Goal: Task Accomplishment & Management: Manage account settings

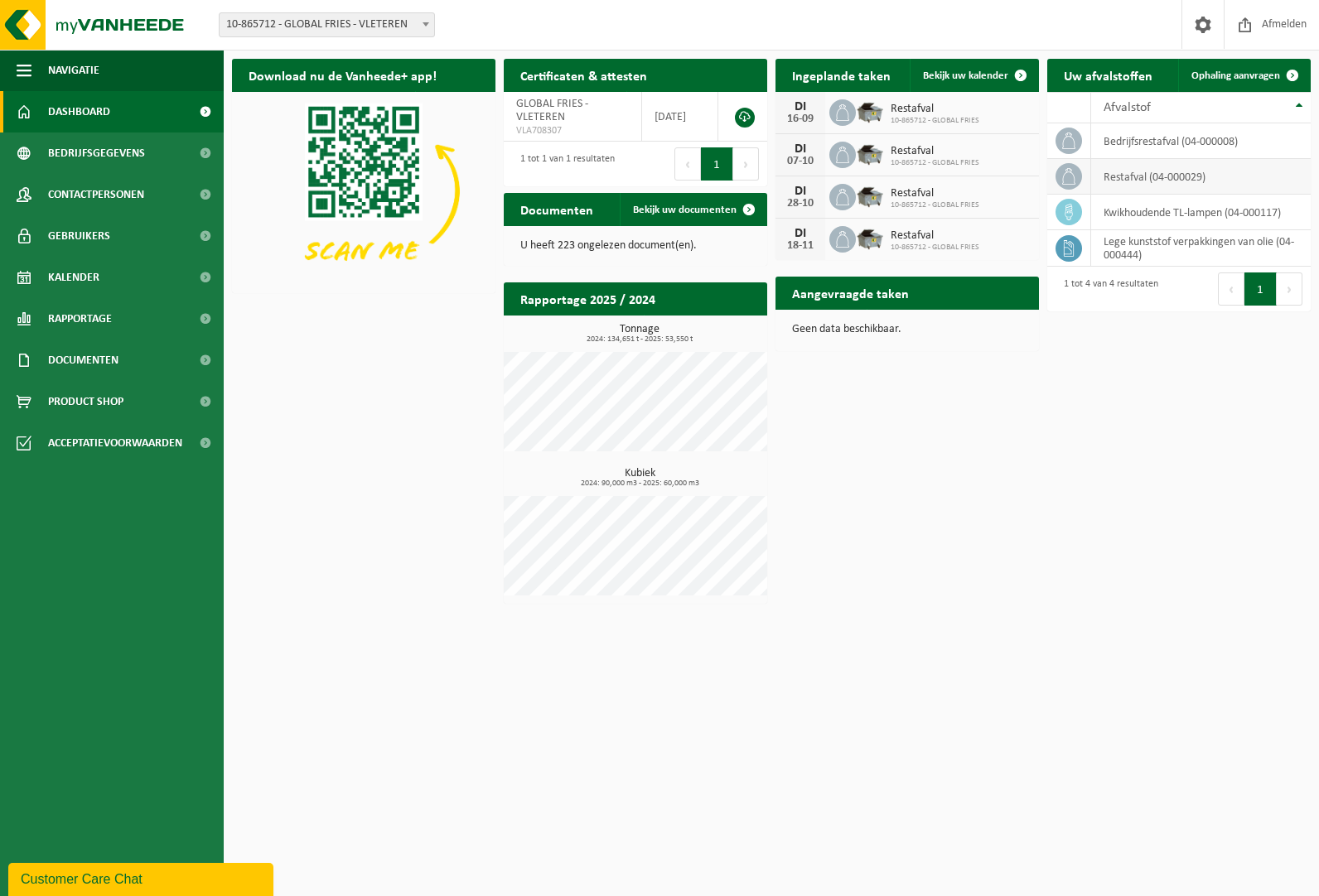
click at [1073, 176] on icon at bounding box center [1068, 175] width 13 height 16
click at [1074, 143] on icon at bounding box center [1068, 140] width 13 height 16
click at [1069, 185] on span at bounding box center [1068, 176] width 27 height 27
click at [100, 323] on span "Rapportage" at bounding box center [80, 318] width 64 height 41
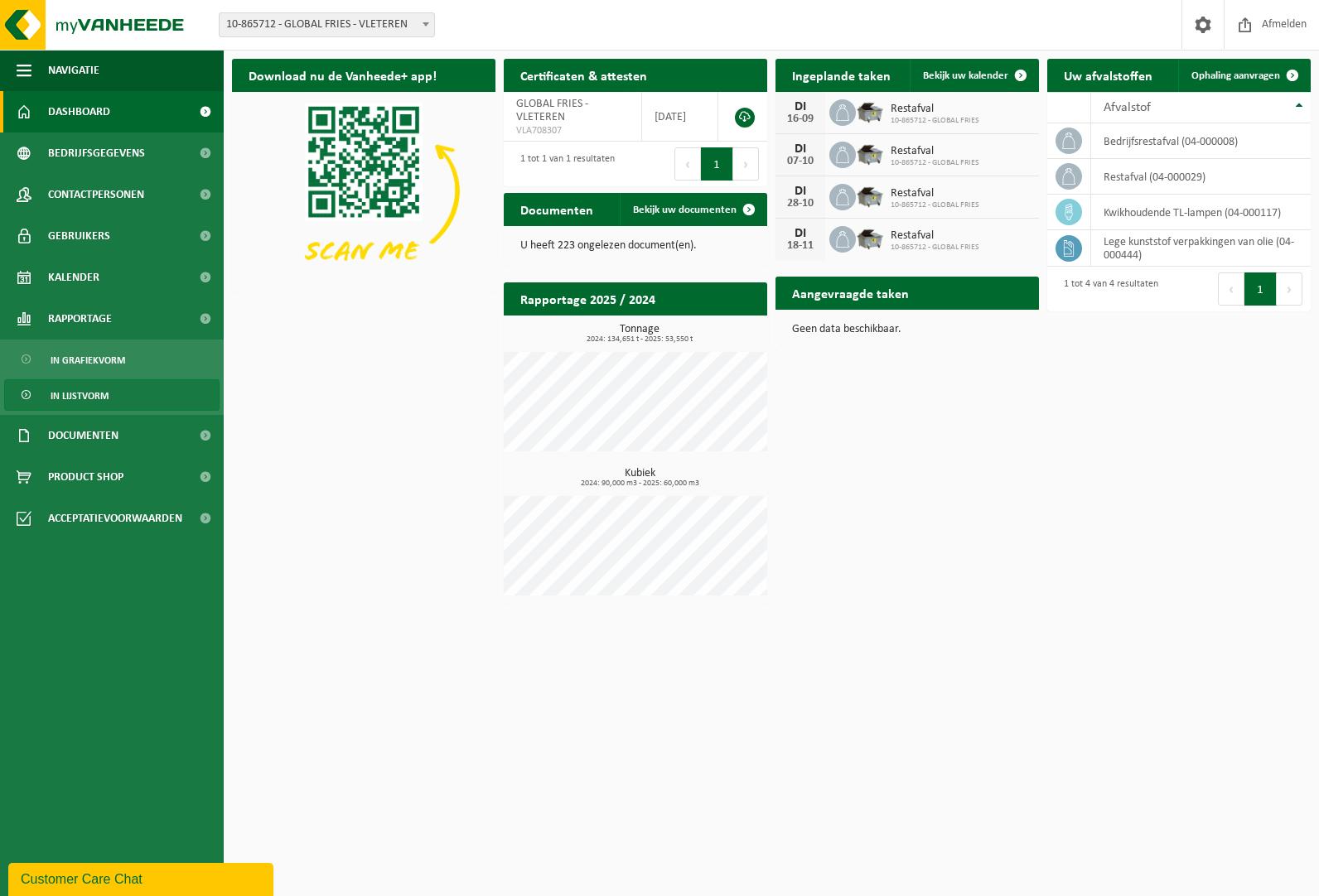
click at [80, 393] on span "In lijstvorm" at bounding box center [80, 395] width 58 height 32
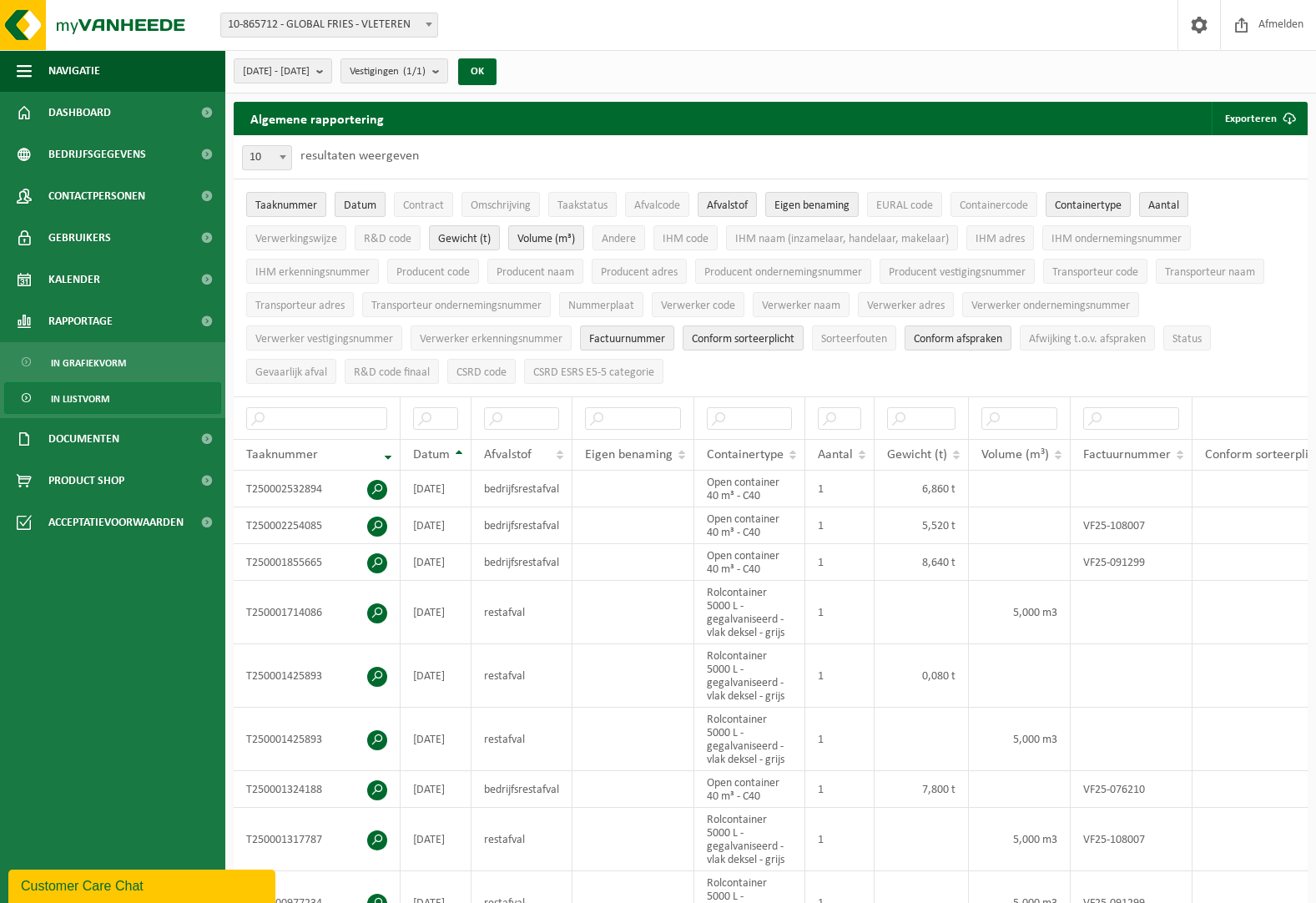
click at [352, 200] on span "Datum" at bounding box center [360, 205] width 33 height 13
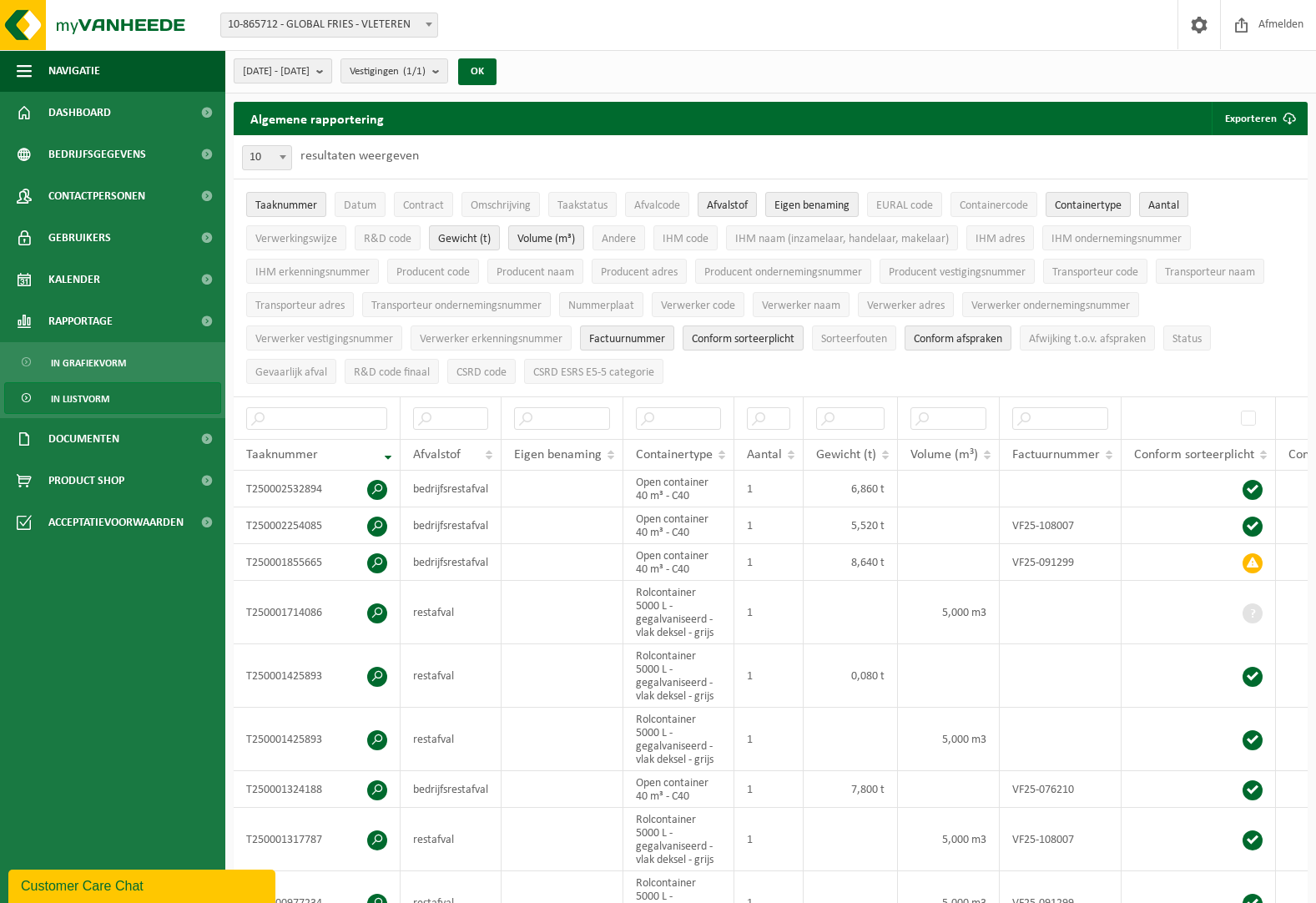
click at [310, 75] on span "2025-04-01 - 2025-09-09" at bounding box center [276, 72] width 66 height 25
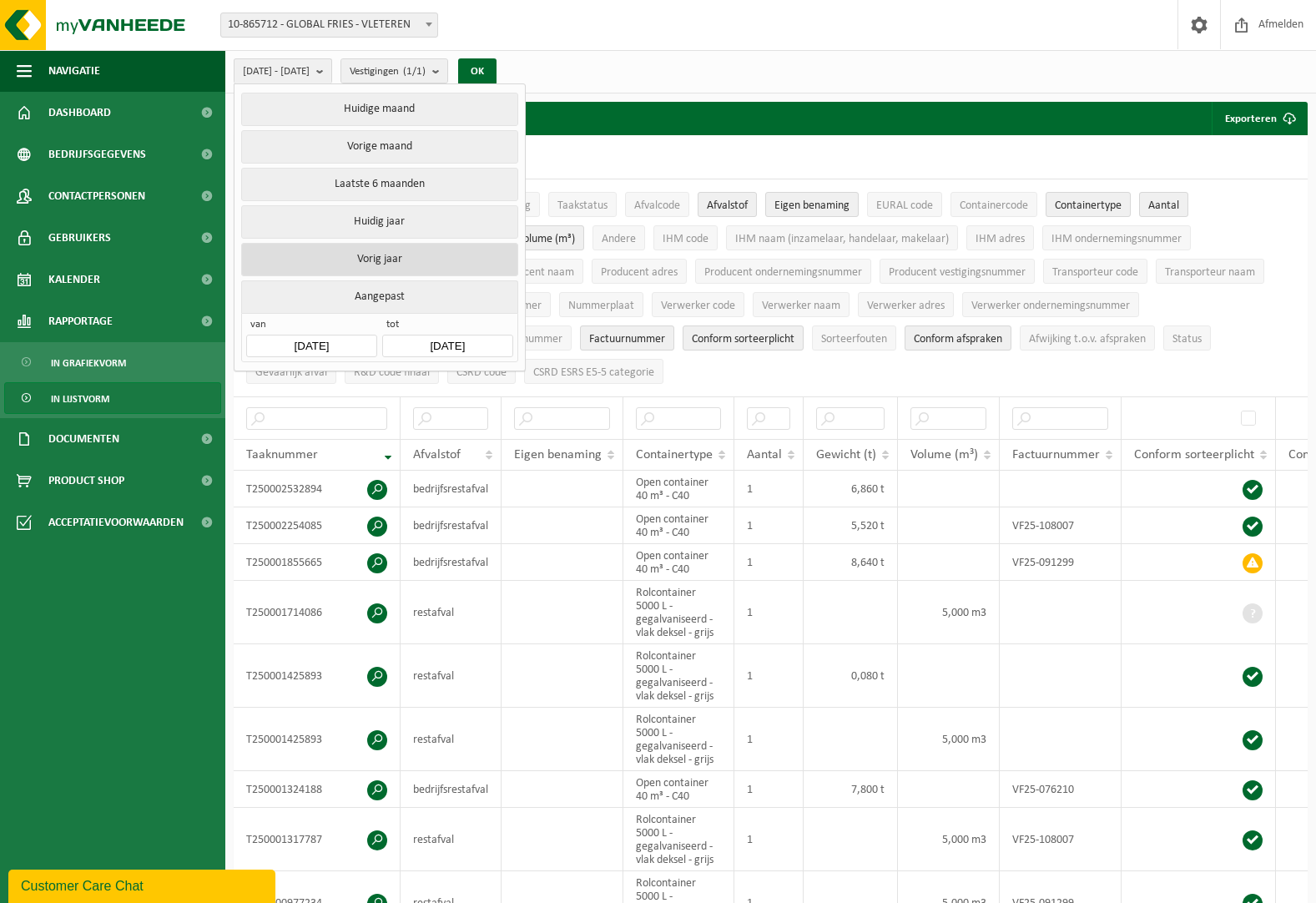
click at [398, 255] on button "Vorig jaar" at bounding box center [379, 260] width 276 height 34
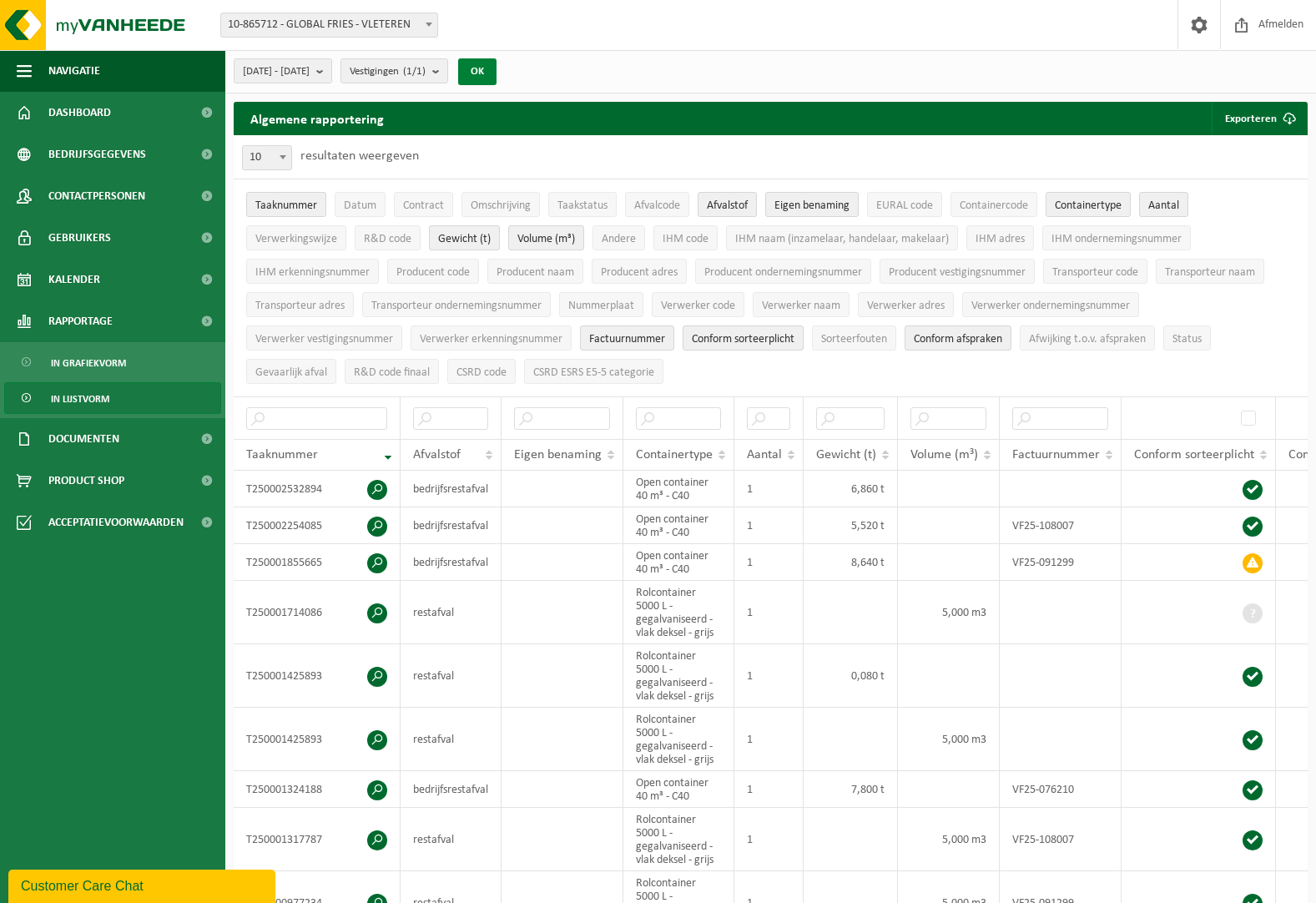
click at [497, 67] on button "OK" at bounding box center [477, 72] width 39 height 27
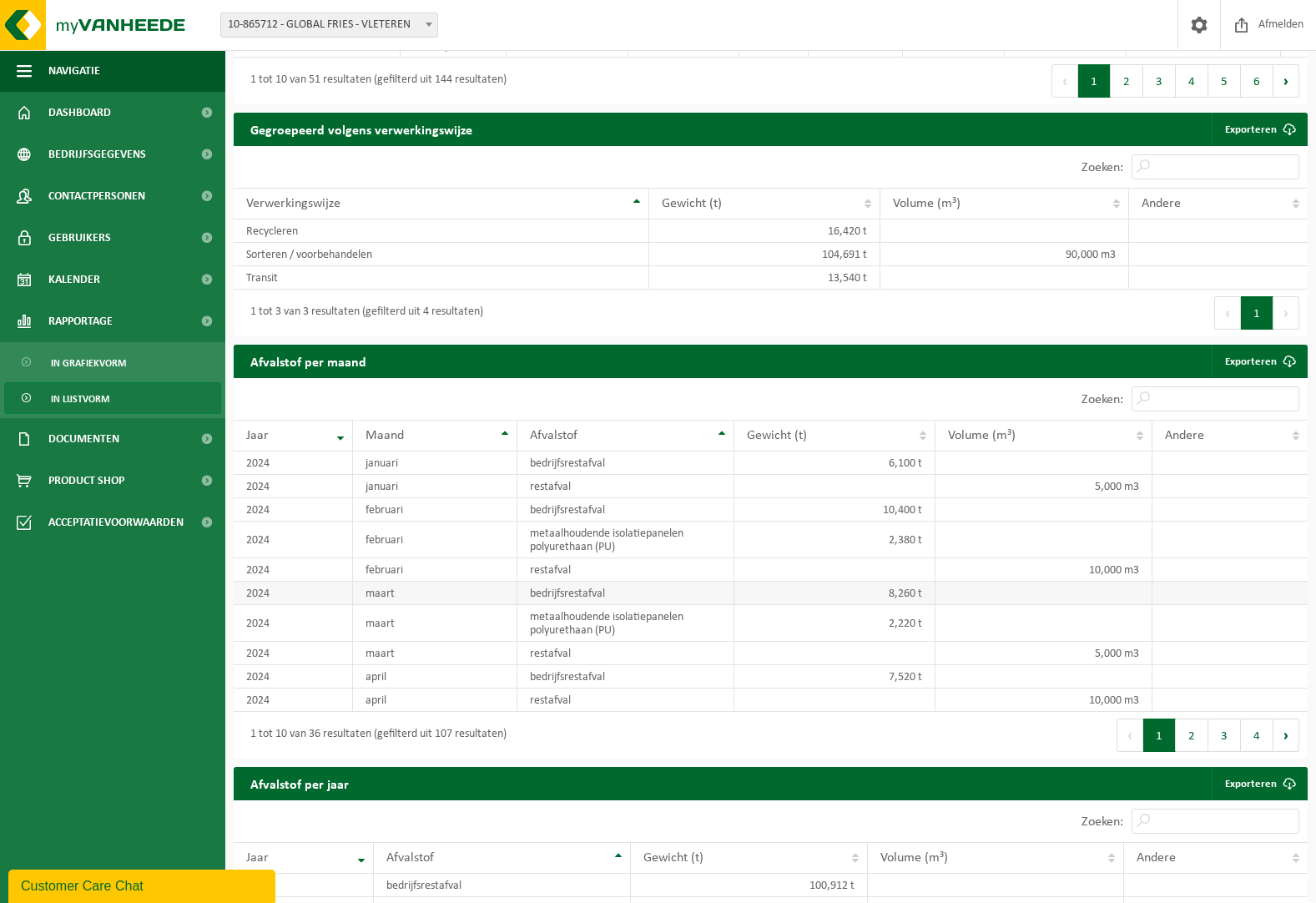
scroll to position [835, 0]
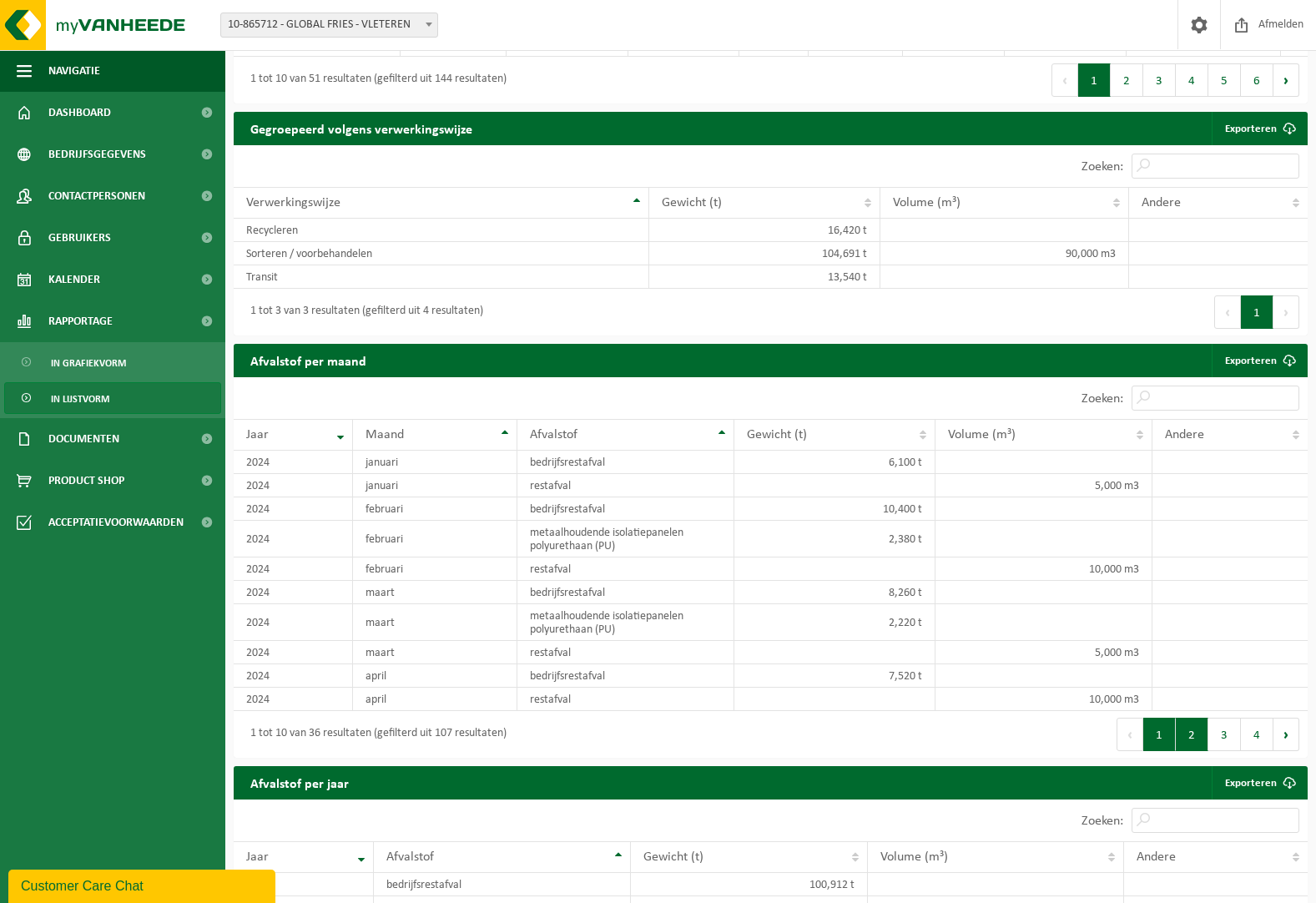
click at [1187, 737] on button "2" at bounding box center [1193, 734] width 33 height 34
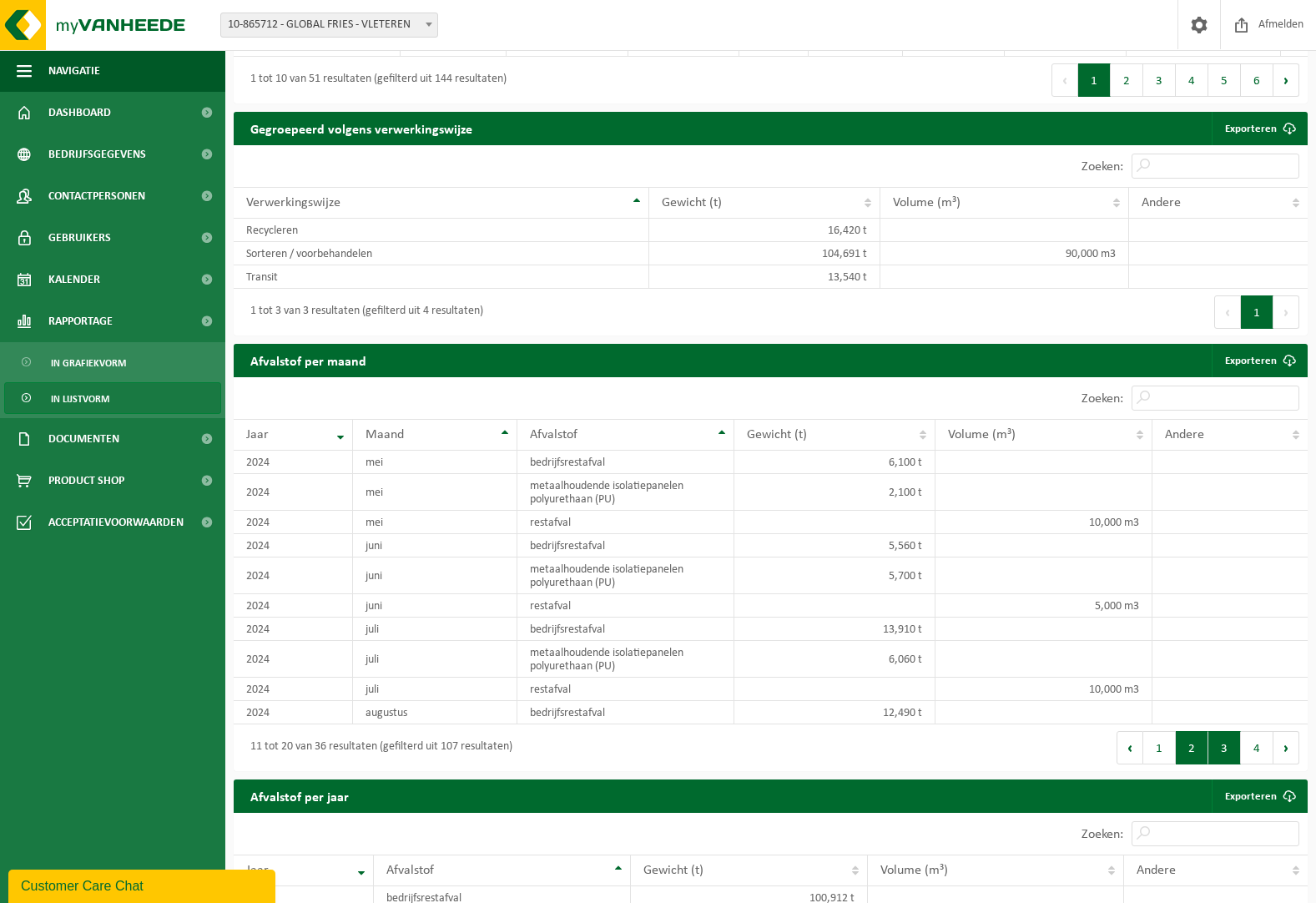
click at [1231, 756] on button "3" at bounding box center [1225, 748] width 33 height 34
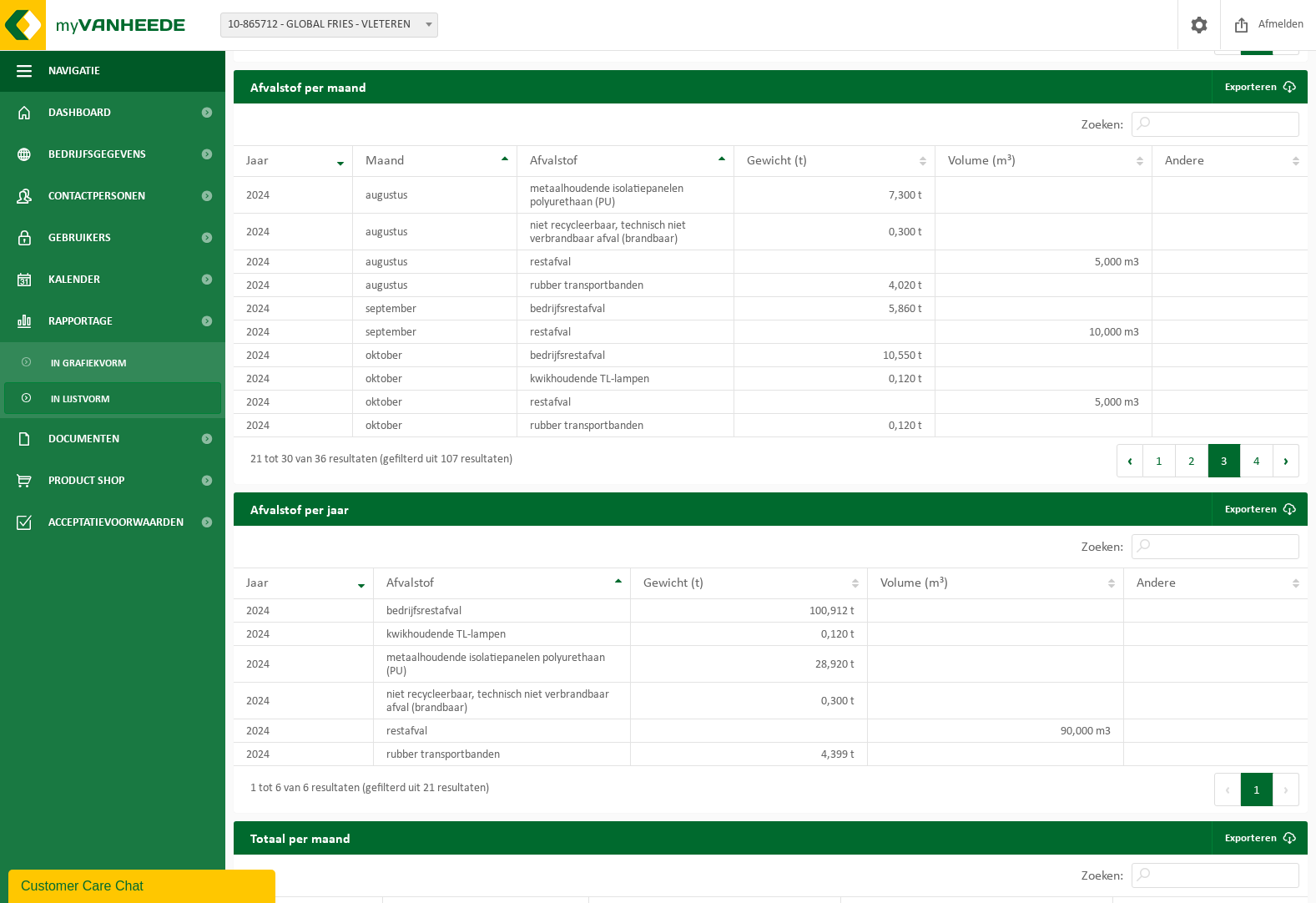
scroll to position [1096, 0]
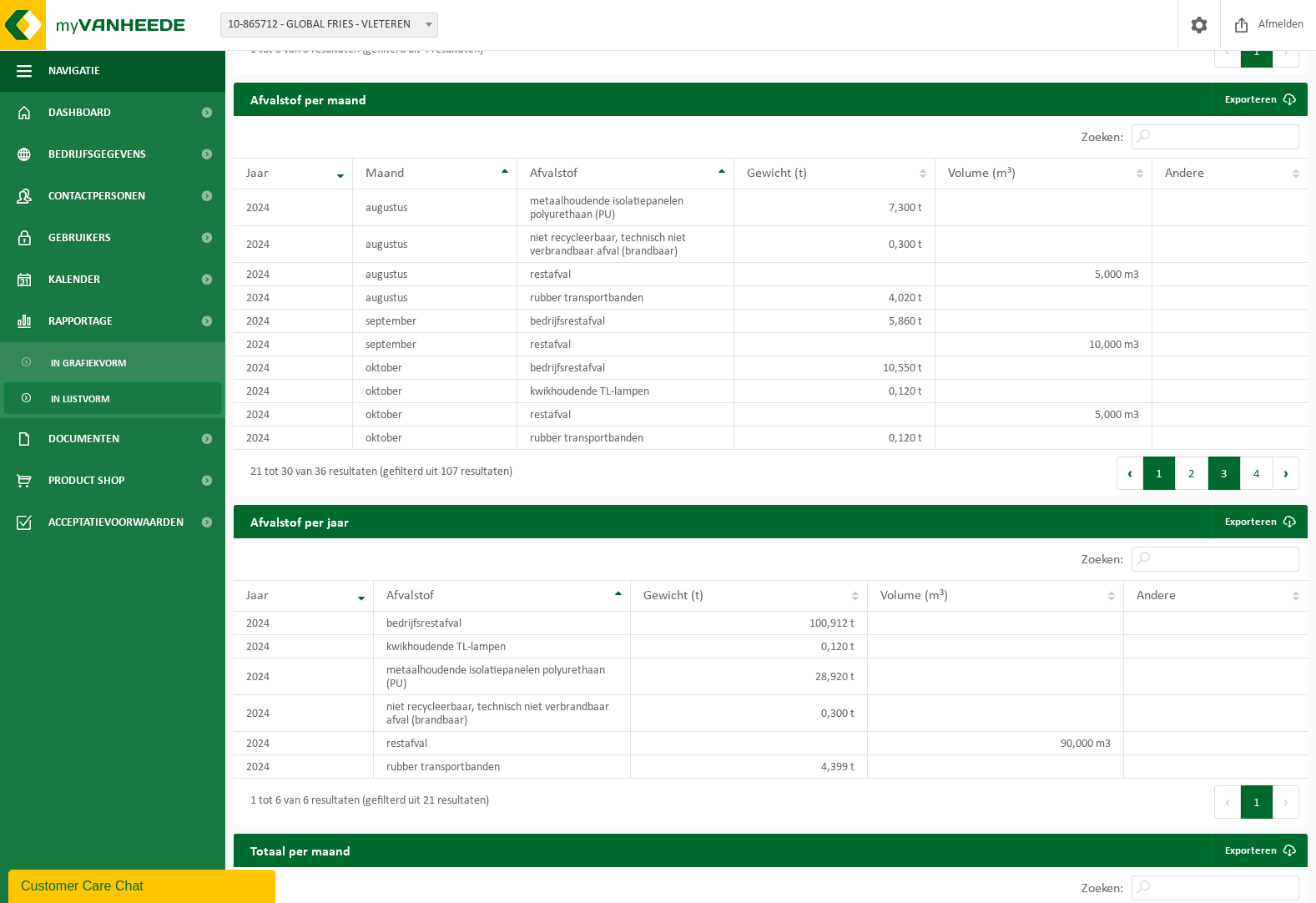
click at [1162, 487] on button "1" at bounding box center [1160, 473] width 33 height 34
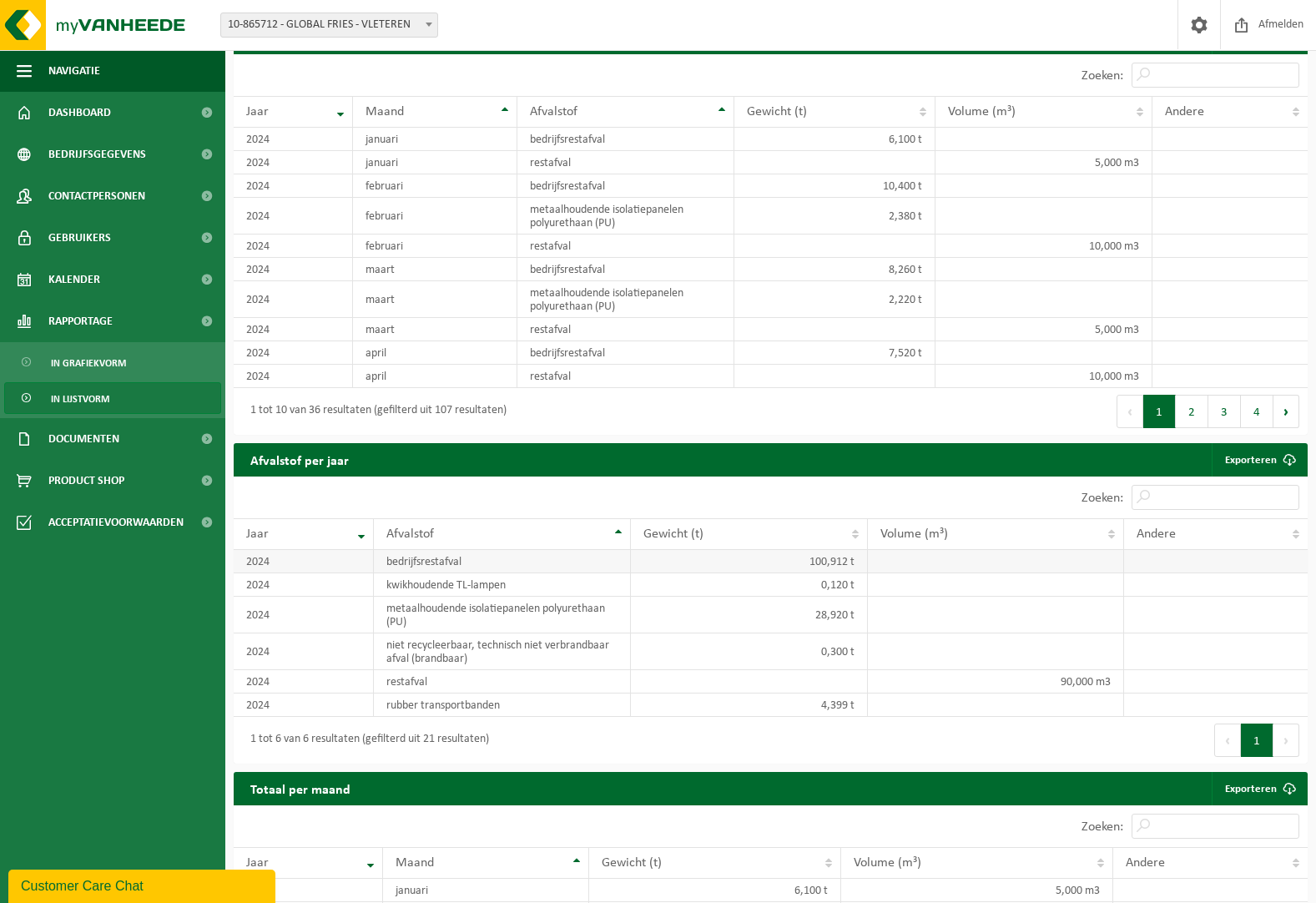
scroll to position [1263, 0]
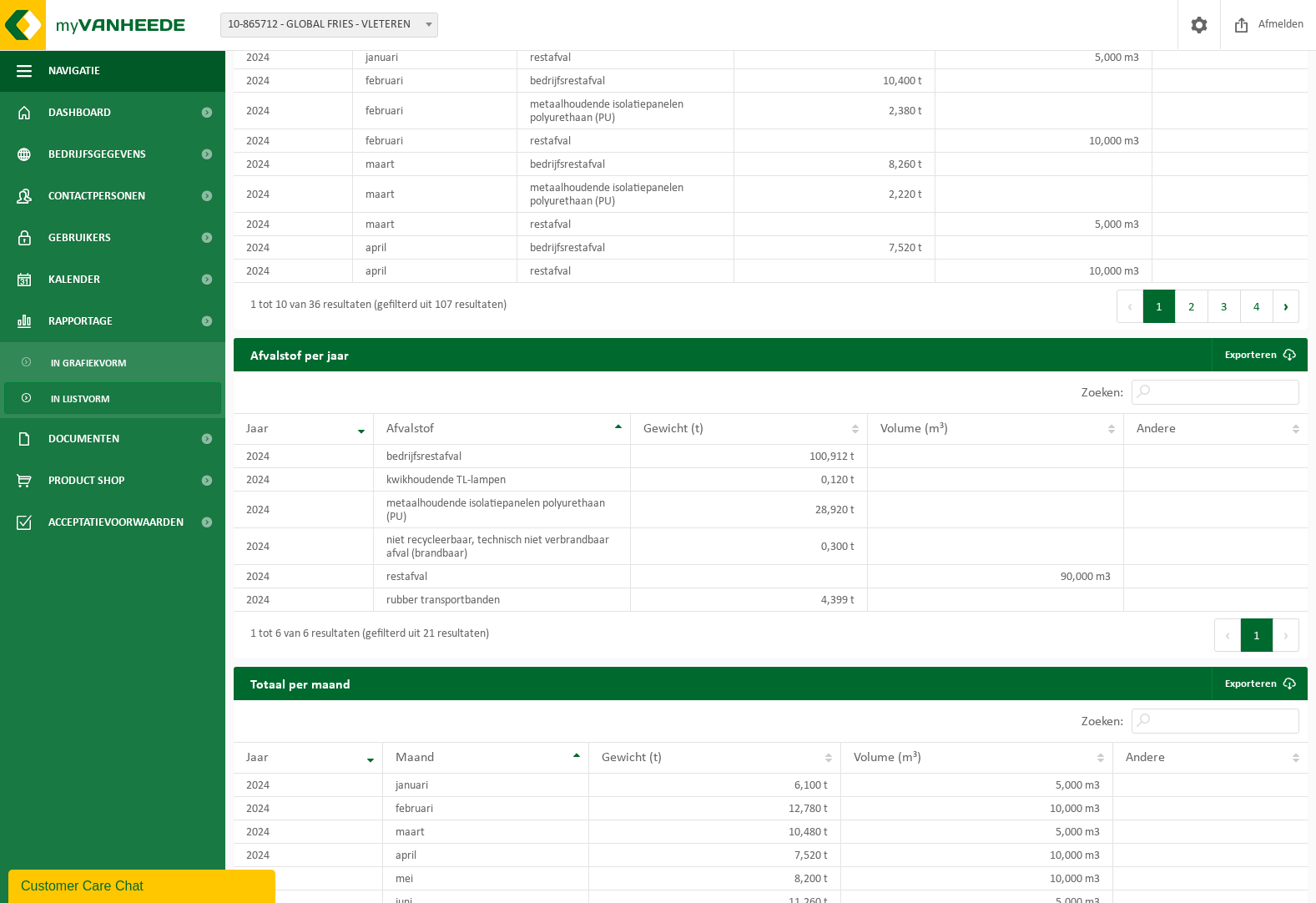
click at [252, 371] on h2 "Afvalstof per jaar" at bounding box center [299, 354] width 132 height 33
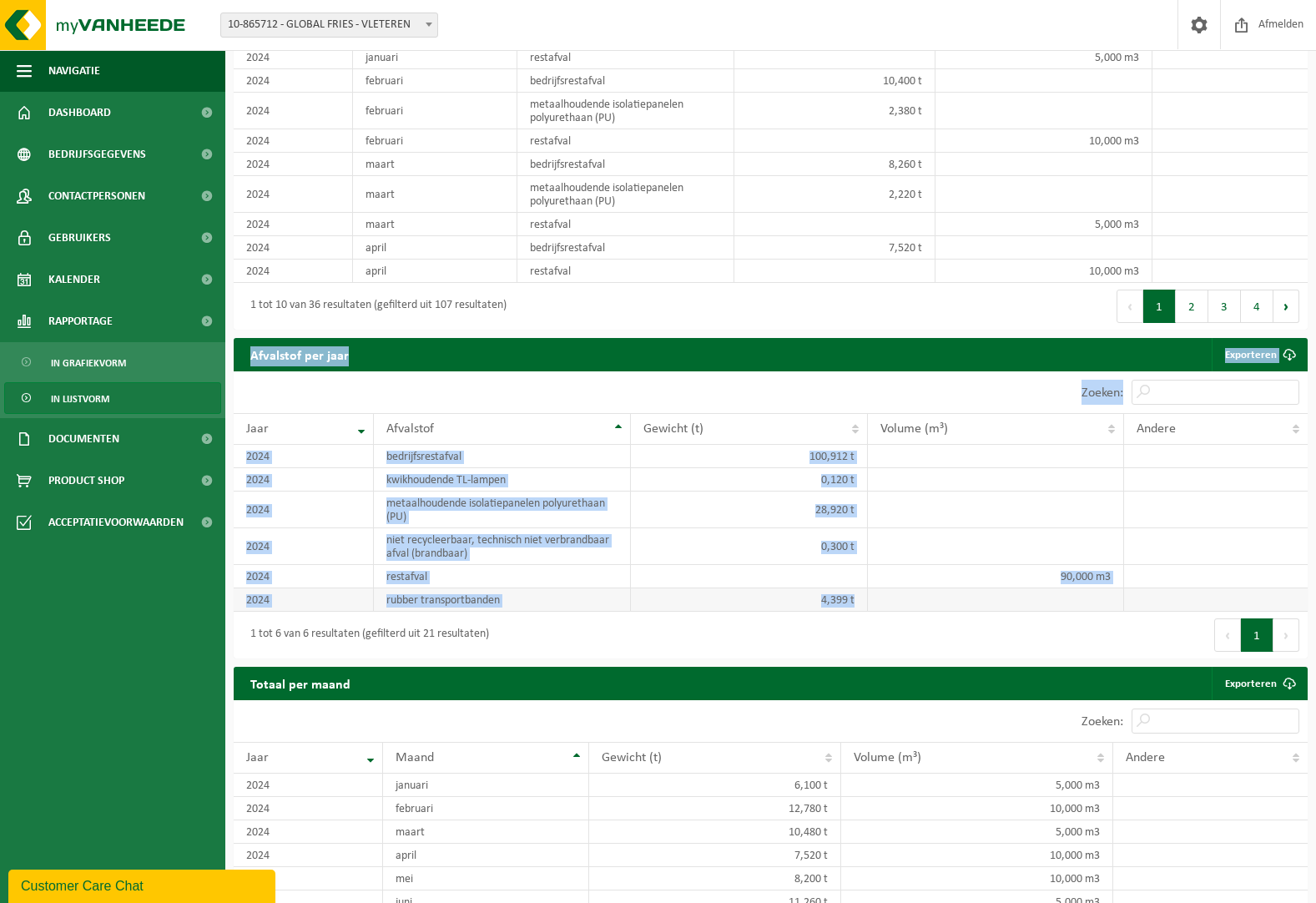
drag, startPoint x: 249, startPoint y: 360, endPoint x: 1256, endPoint y: 607, distance: 1036.9
click at [1256, 607] on div "Afvalstof per jaar Exporteren Even geduld. Door de grote hoeveelheid gegevens d…" at bounding box center [770, 502] width 1091 height 329
copy div "Afvalstof per jaar Exporteren Even geduld. Door de grote hoeveelheid gegevens d…"
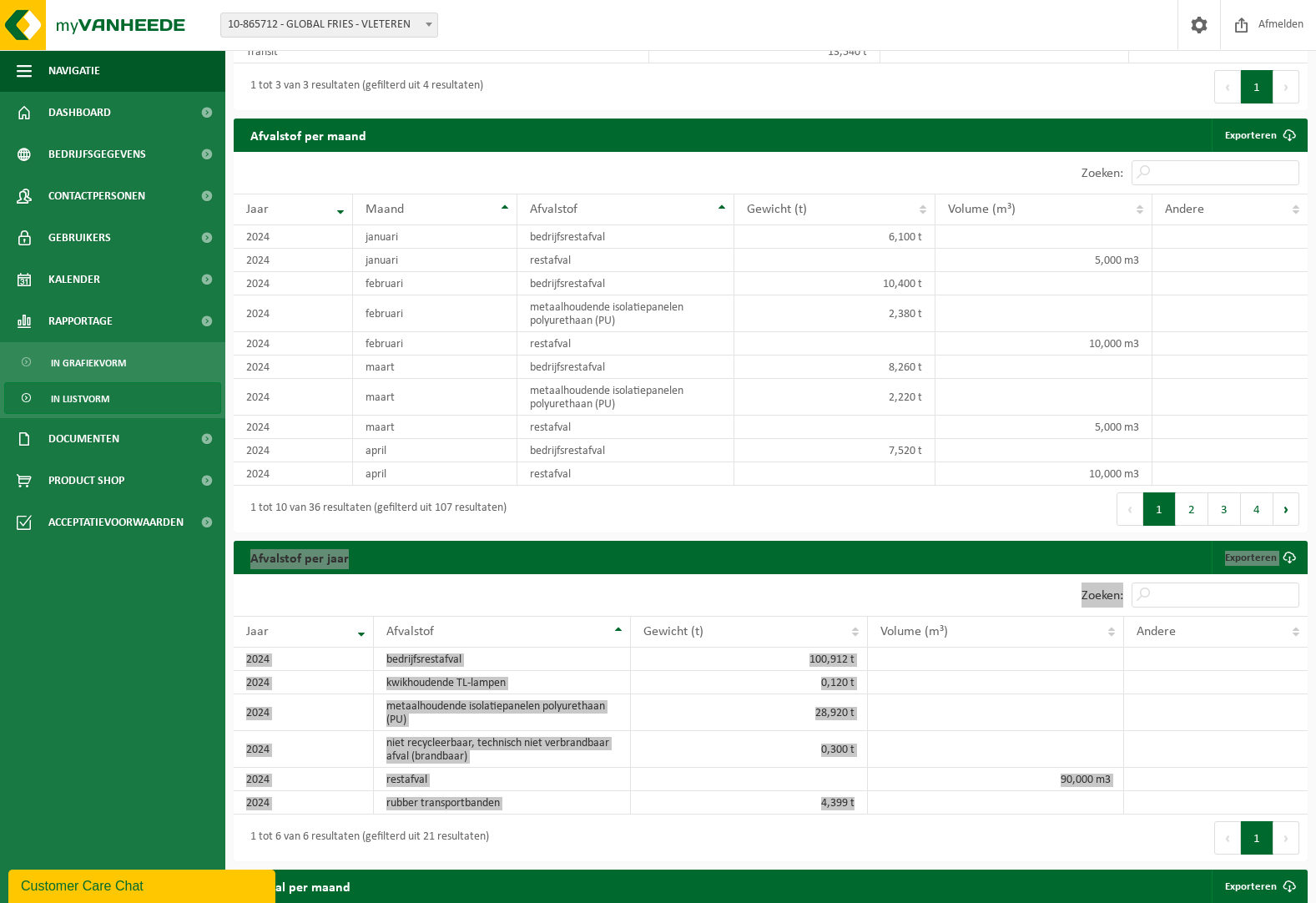
scroll to position [1013, 0]
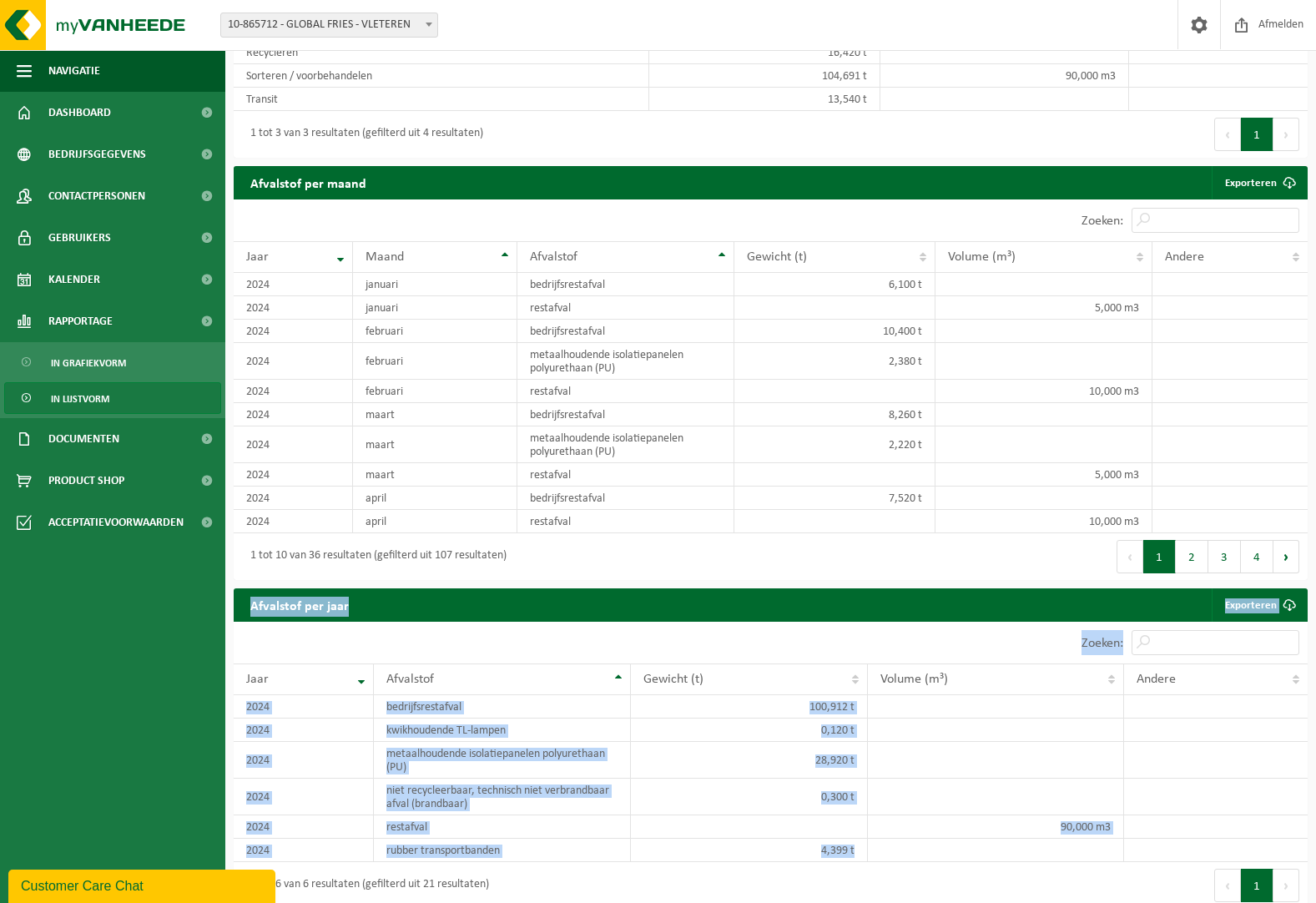
click at [816, 663] on div "Zoeken:" at bounding box center [1039, 643] width 537 height 41
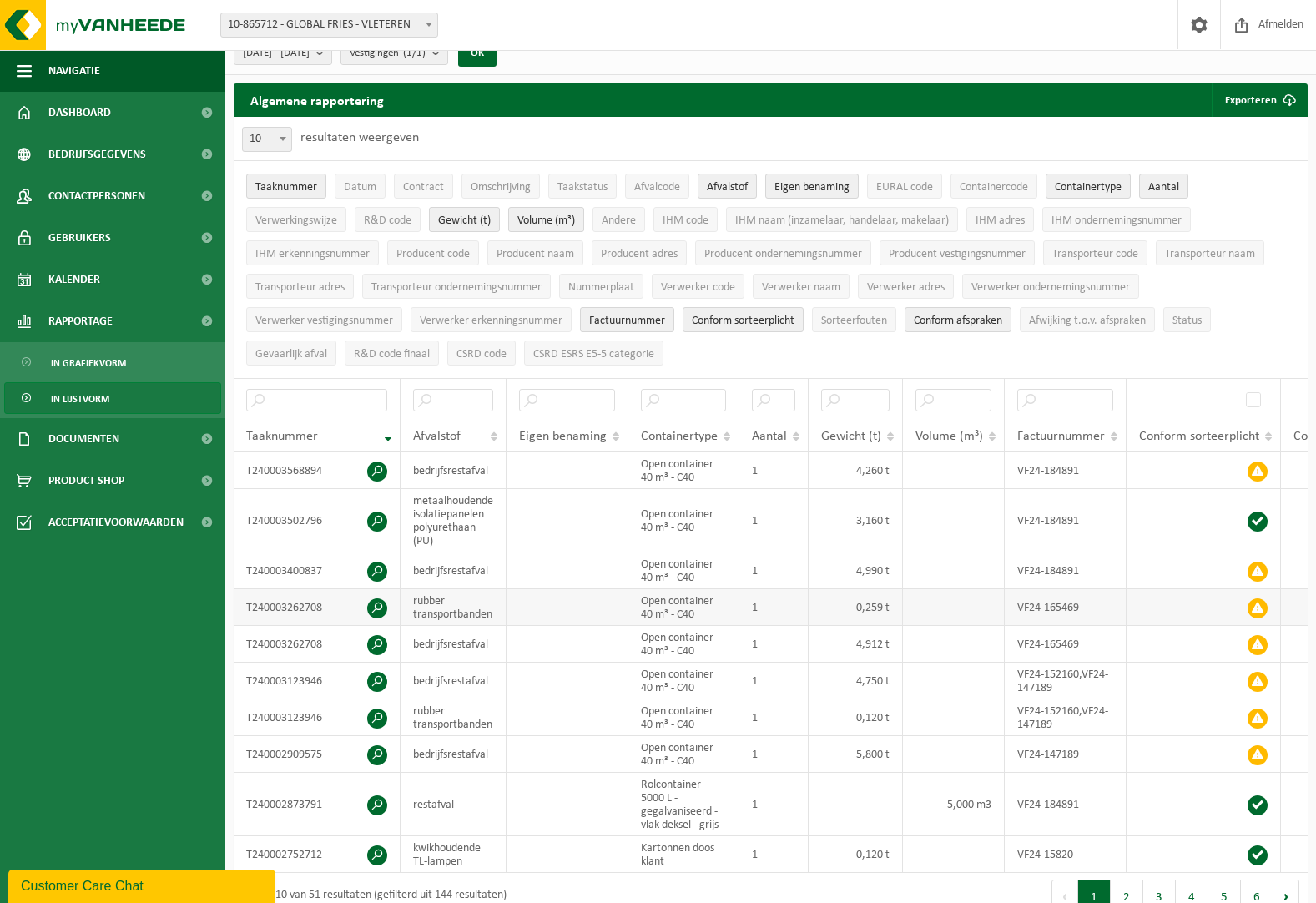
scroll to position [0, 0]
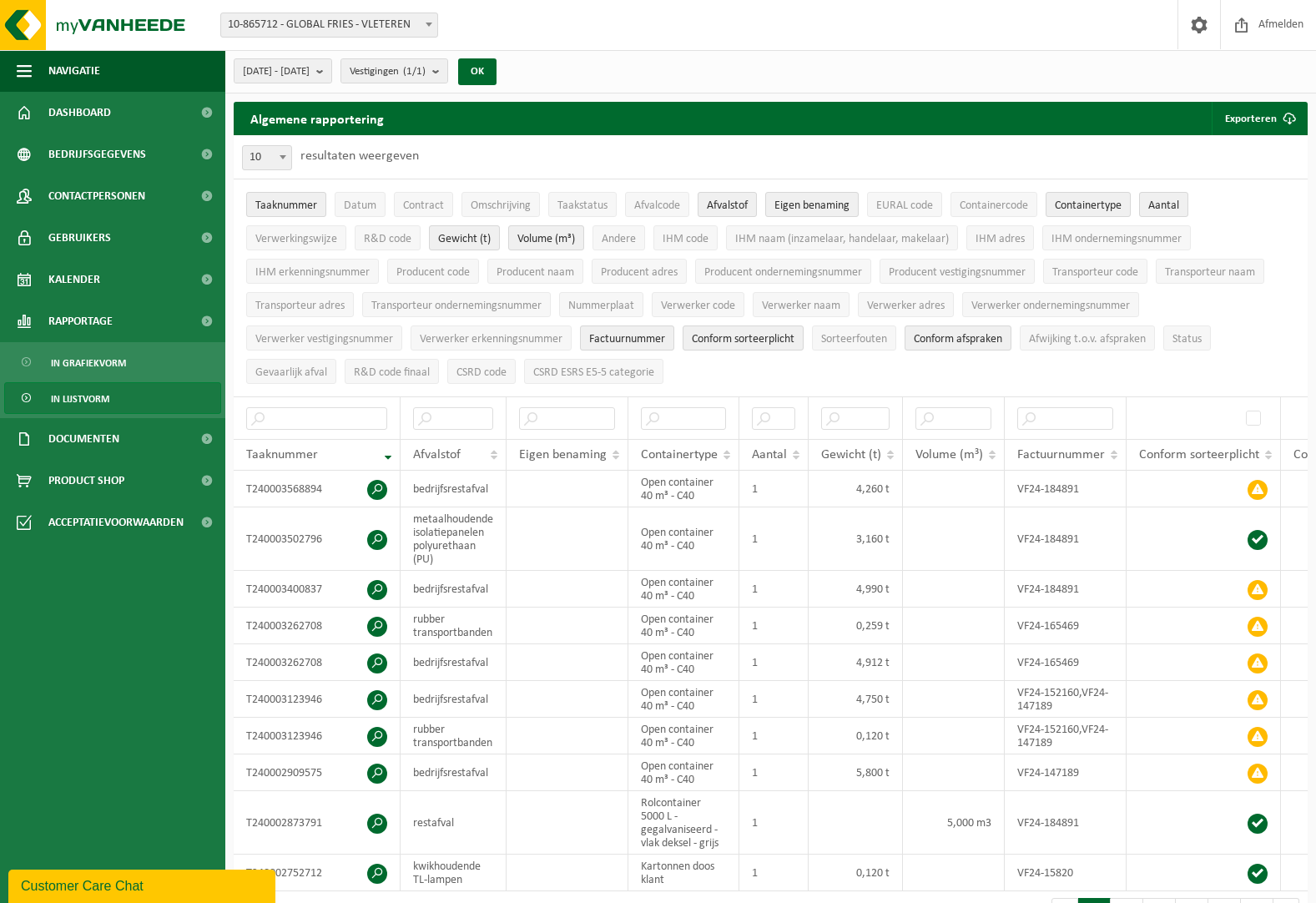
click at [428, 26] on b at bounding box center [429, 24] width 7 height 4
click at [650, 54] on div "2024-01-01 - 2024-12-31 Huidige maand Vorige maand Laatste 6 maanden Huidig jaa…" at bounding box center [770, 72] width 1091 height 43
click at [497, 67] on button "OK" at bounding box center [477, 72] width 39 height 27
click at [331, 66] on b "submit" at bounding box center [323, 71] width 15 height 23
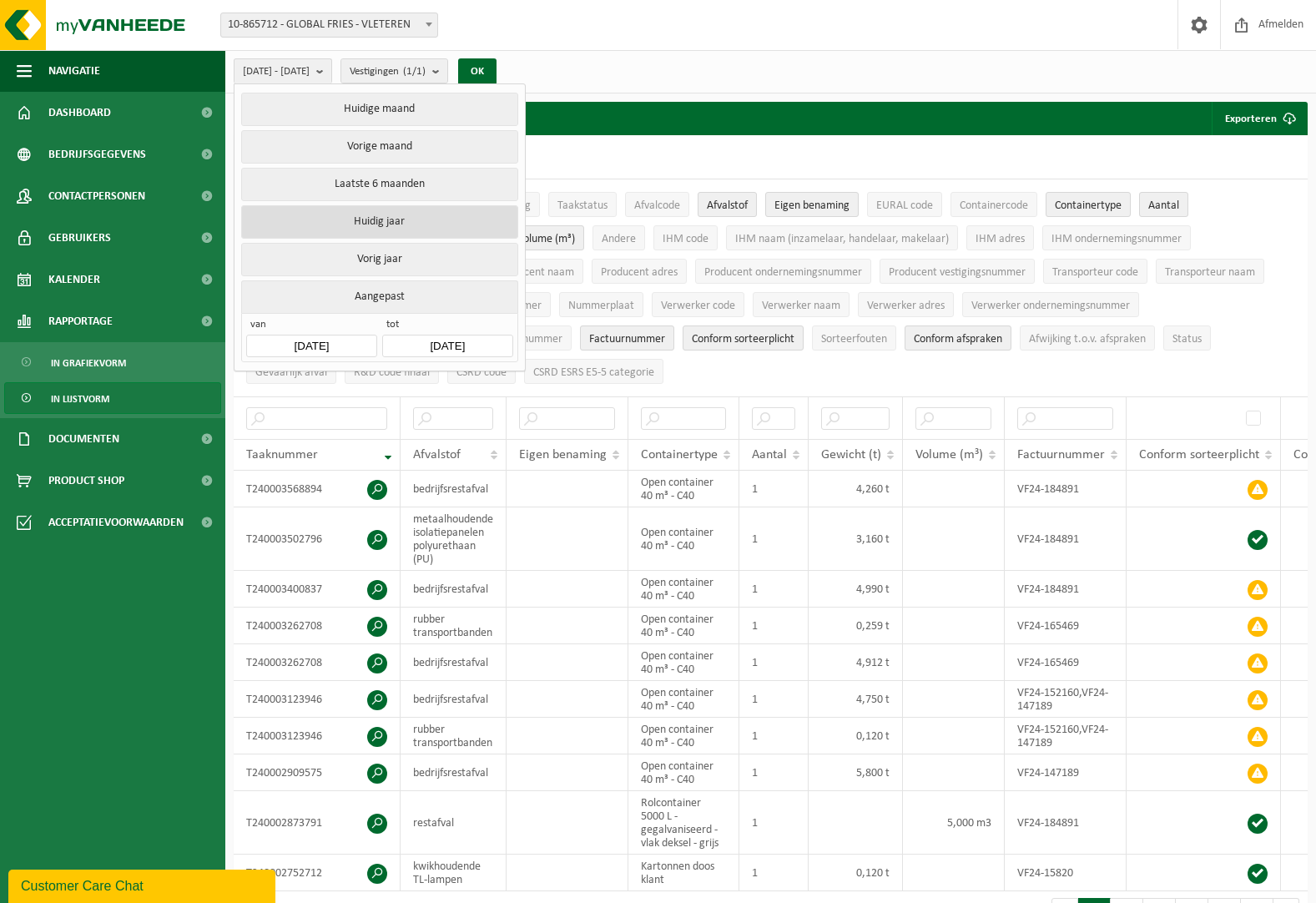
click at [402, 223] on button "Huidig jaar" at bounding box center [379, 222] width 276 height 34
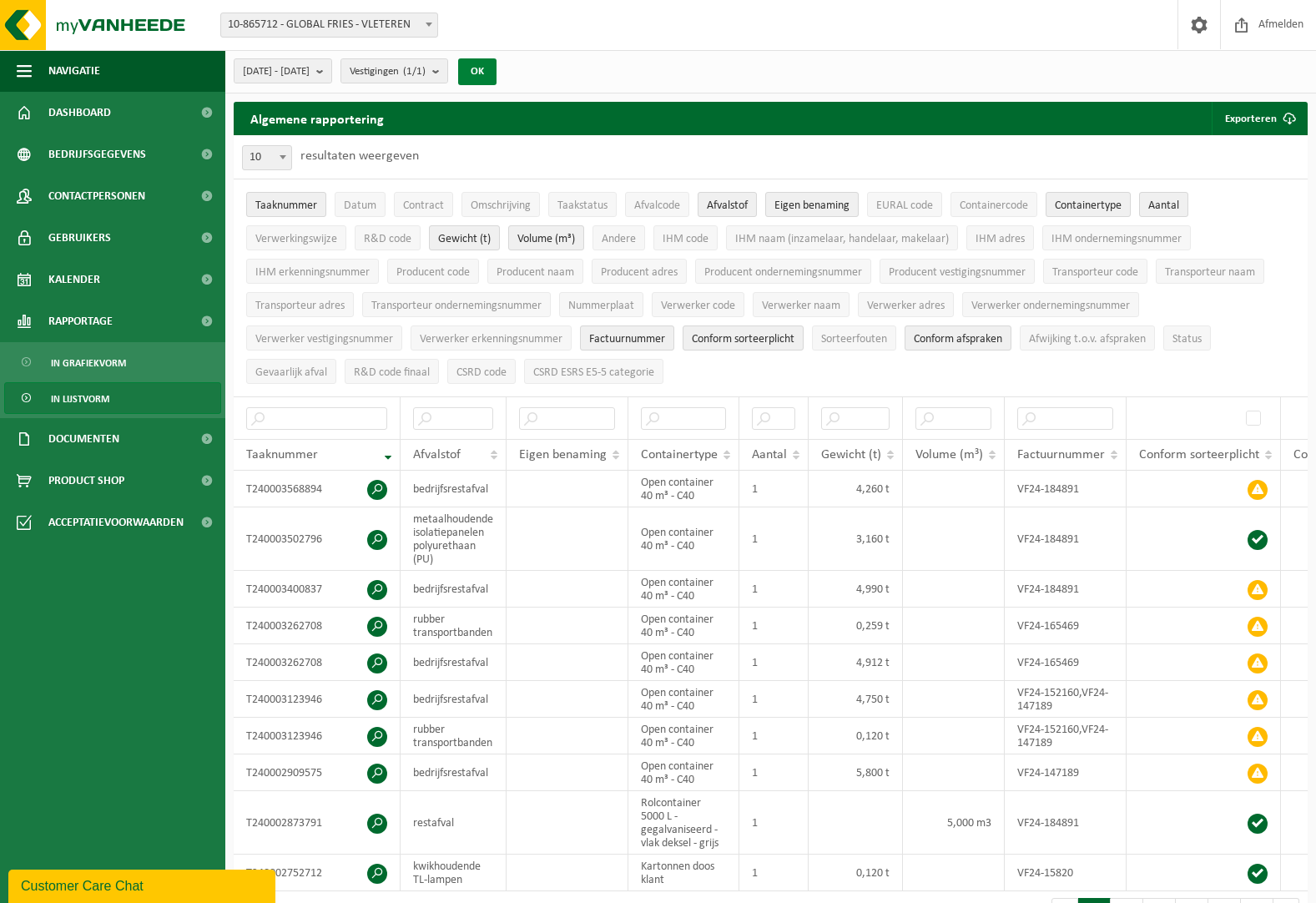
click at [497, 65] on button "OK" at bounding box center [477, 72] width 39 height 27
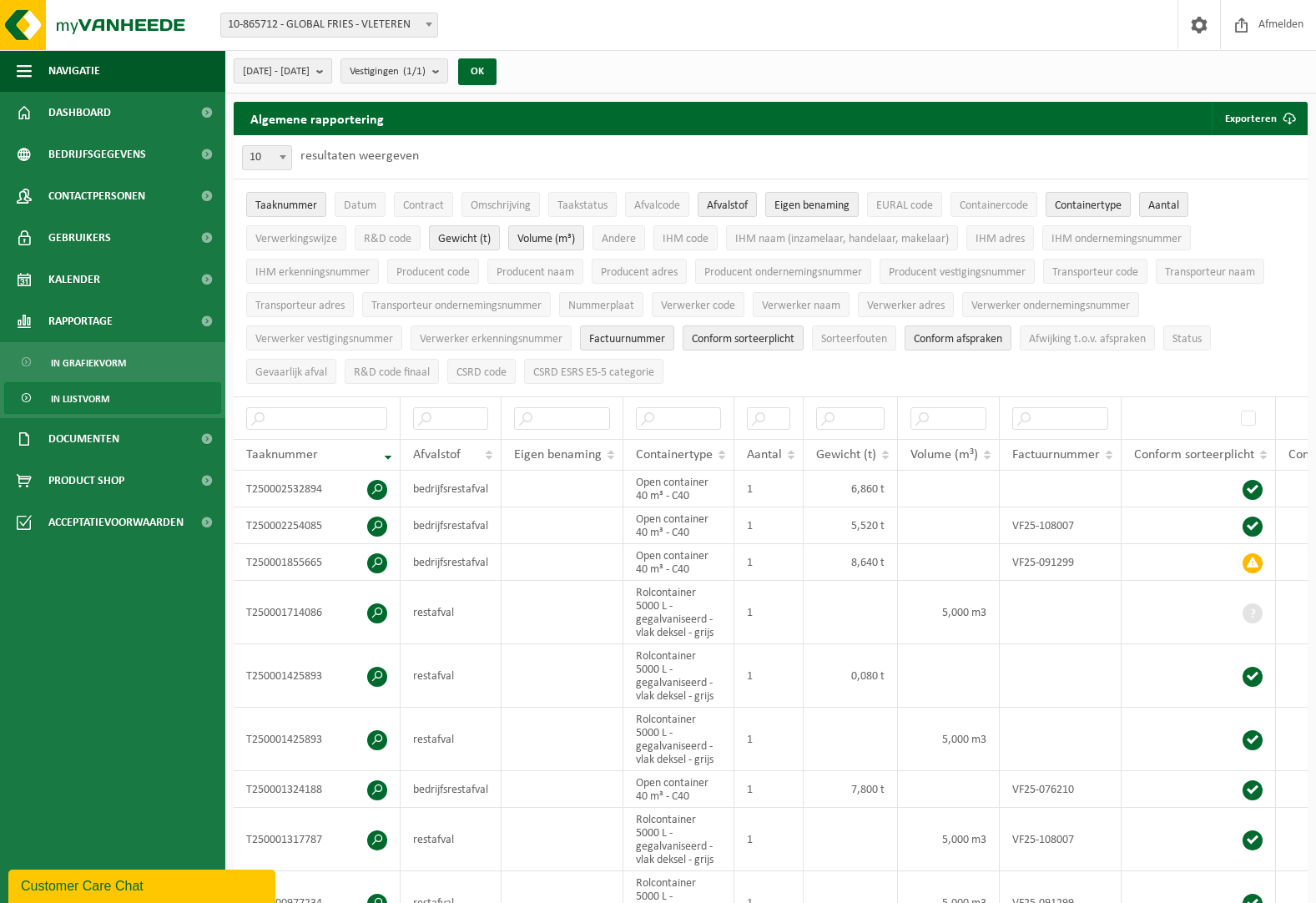
click at [310, 63] on span "2025-01-01 - 2025-09-09" at bounding box center [276, 72] width 66 height 25
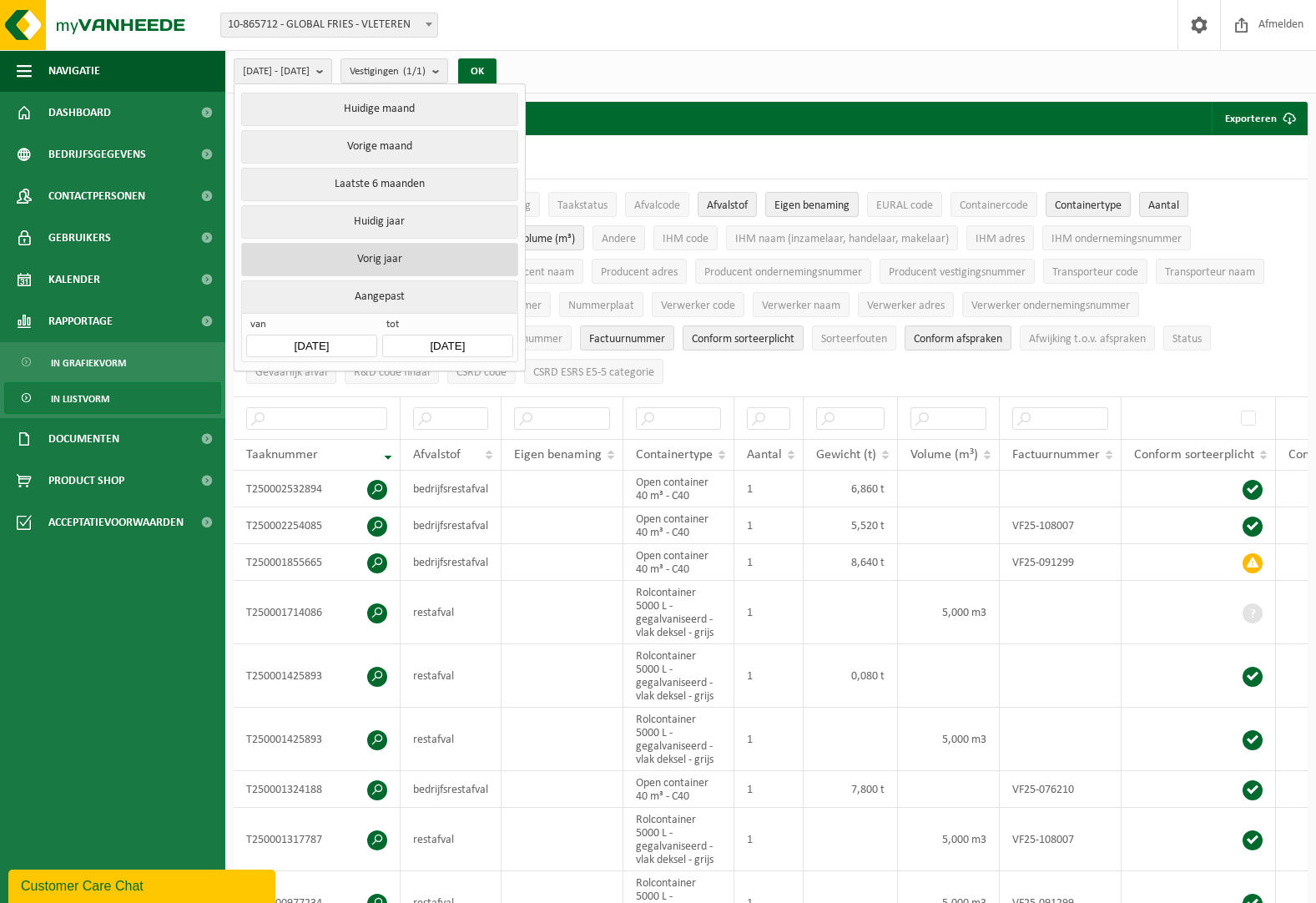
click at [383, 259] on button "Vorig jaar" at bounding box center [379, 260] width 276 height 34
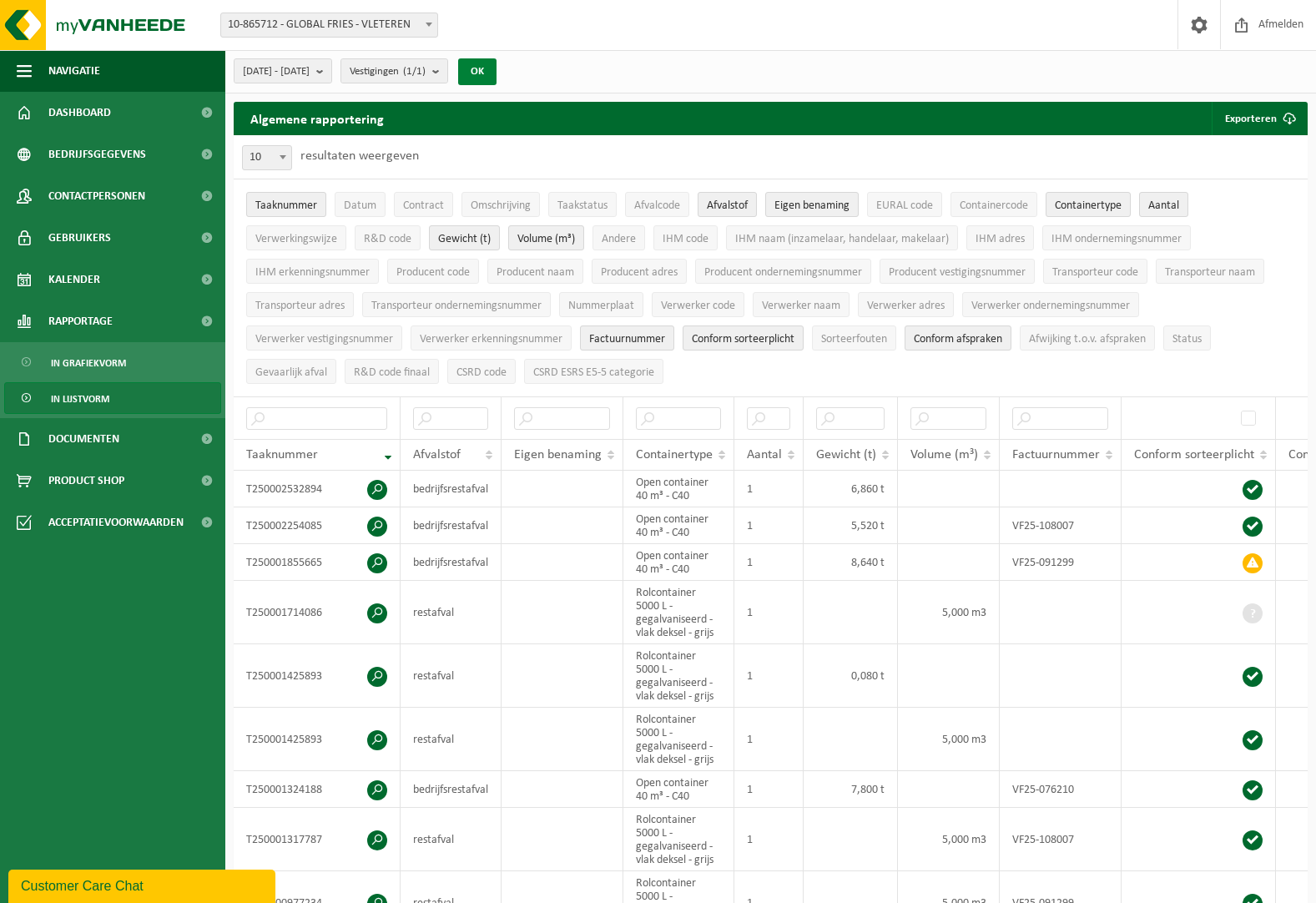
click at [497, 71] on button "OK" at bounding box center [477, 72] width 39 height 27
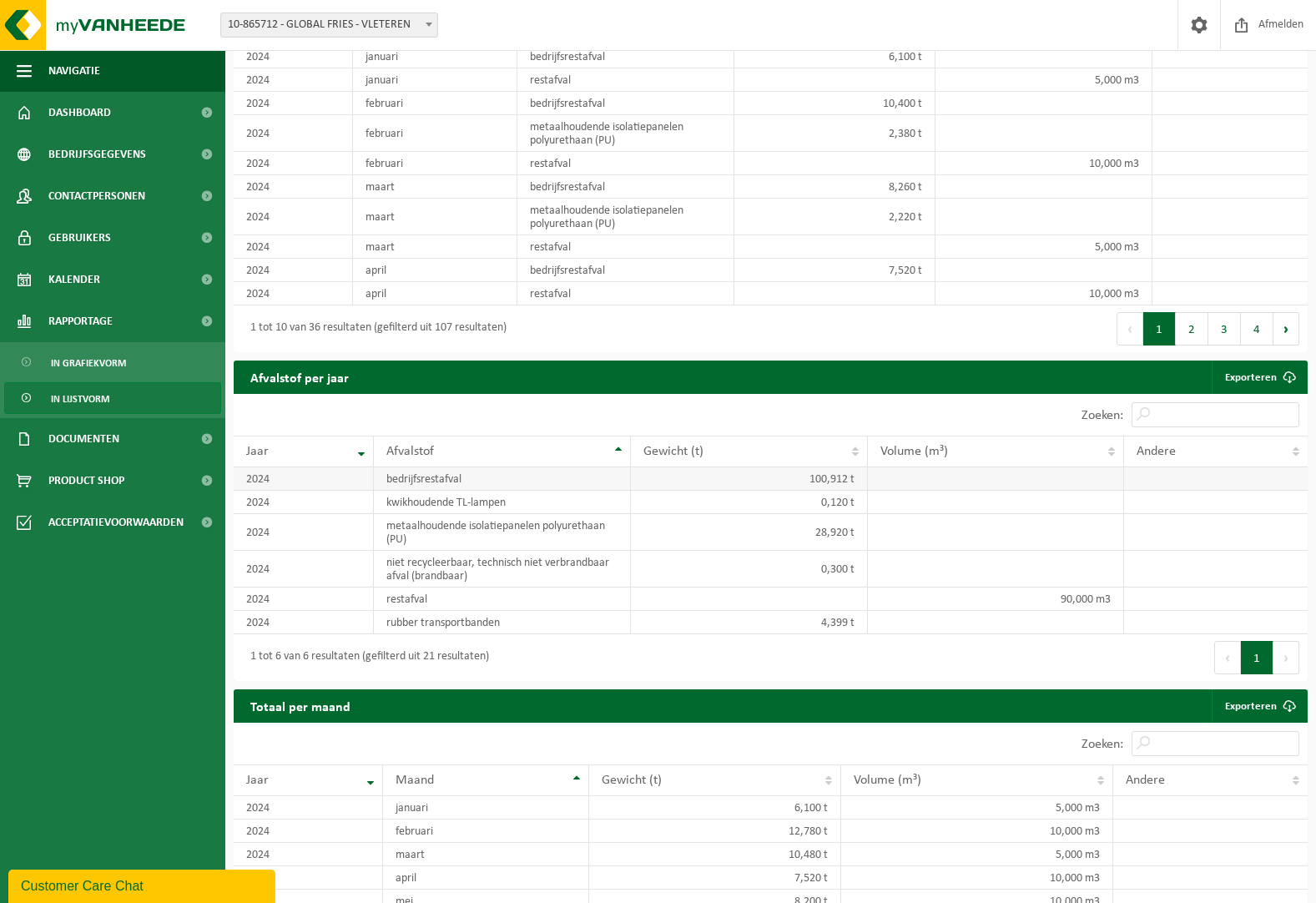
scroll to position [1419, 0]
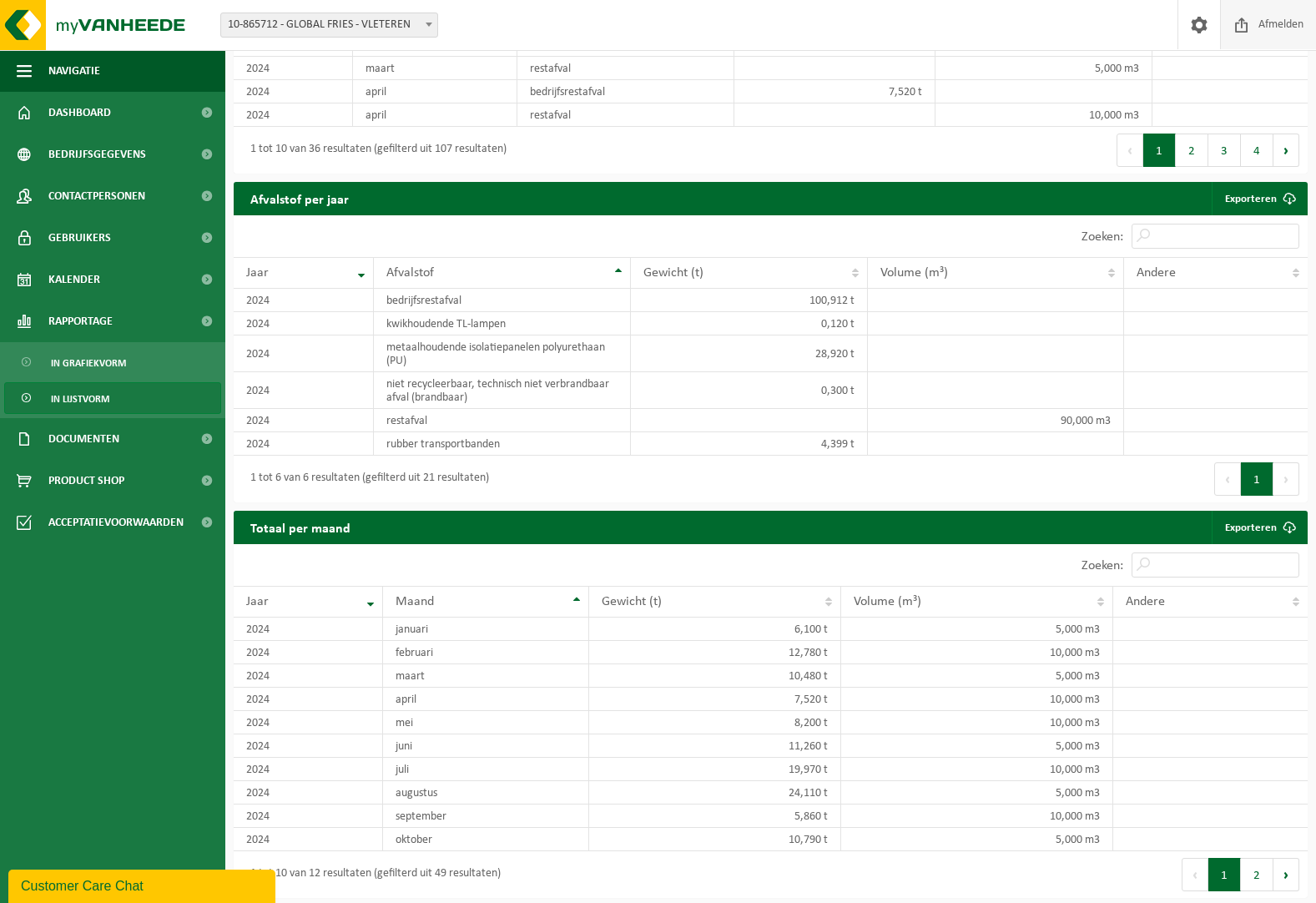
click at [1274, 17] on span "Afmelden" at bounding box center [1282, 24] width 53 height 49
